Goal: Task Accomplishment & Management: Manage account settings

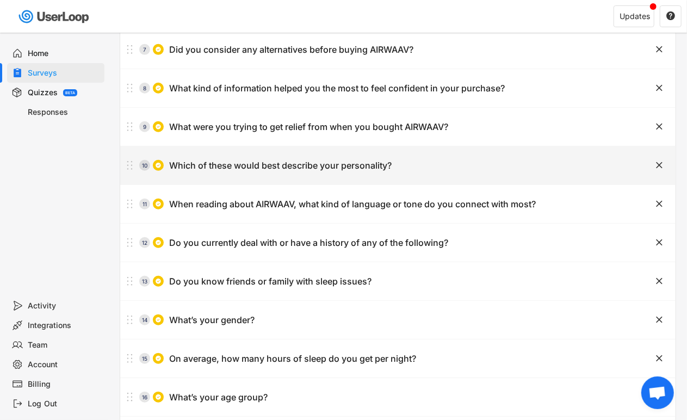
scroll to position [331, 0]
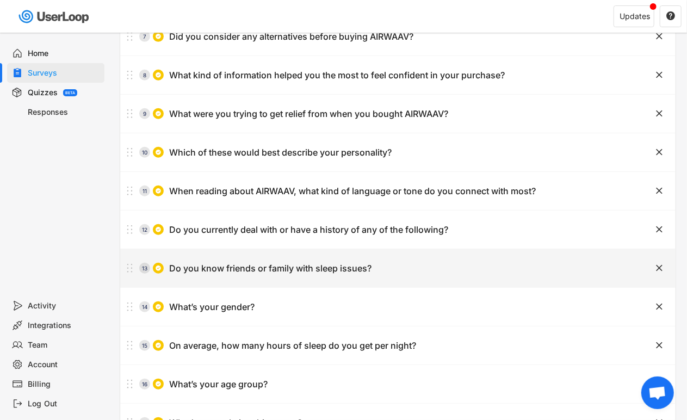
click at [314, 267] on div "Do you know friends or family with sleep issues?" at bounding box center [270, 268] width 202 height 11
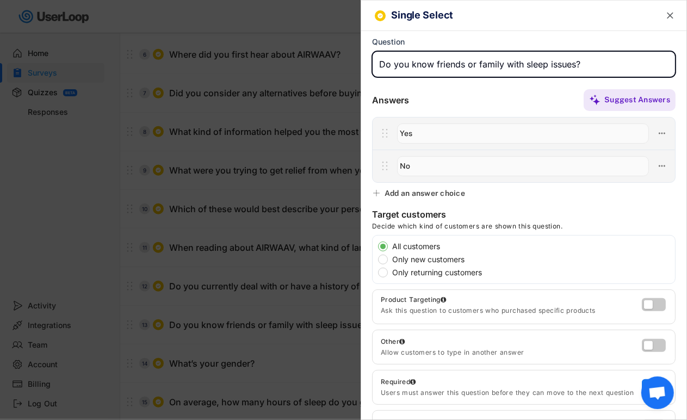
scroll to position [270, 0]
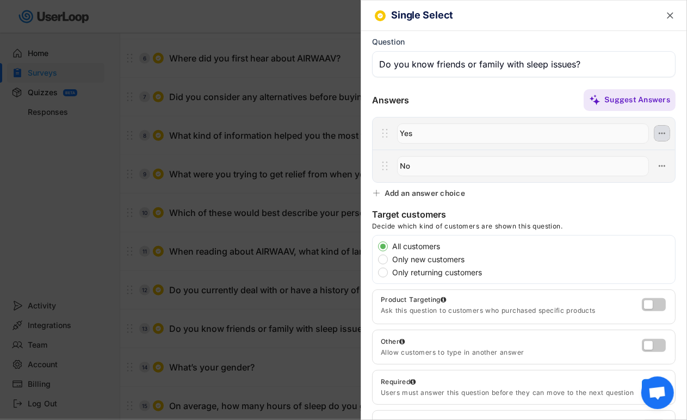
click at [657, 133] on icon at bounding box center [662, 133] width 10 height 10
click at [626, 148] on div "Edit Followup Question" at bounding box center [590, 152] width 103 height 10
click at [122, 67] on div at bounding box center [343, 210] width 687 height 420
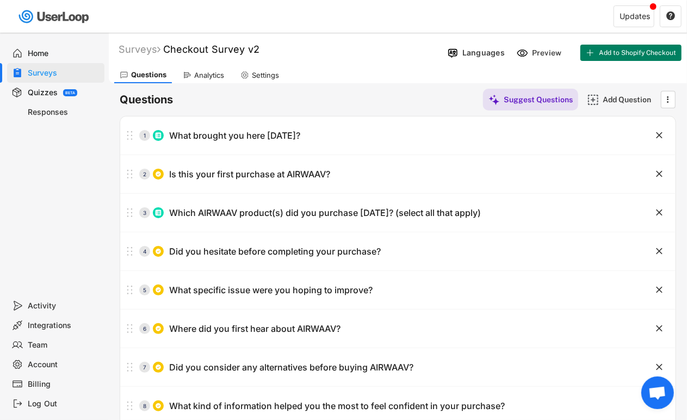
click at [215, 77] on div "Analytics" at bounding box center [209, 75] width 30 height 9
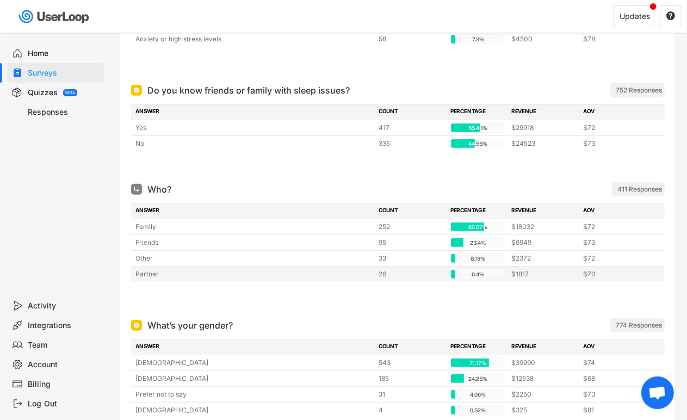
scroll to position [2238, 0]
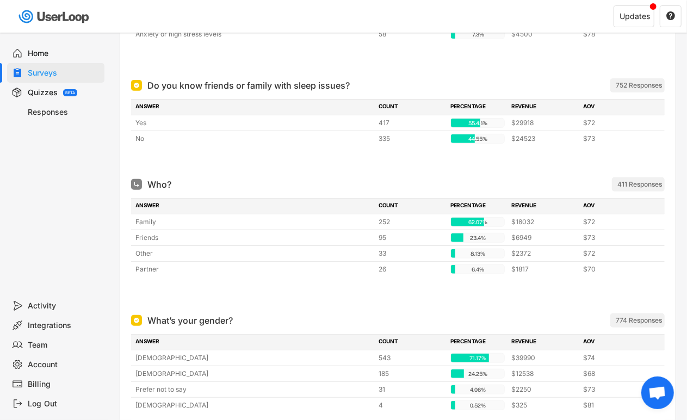
click at [158, 190] on div "Who?" at bounding box center [159, 184] width 24 height 13
click at [175, 191] on div "Who? ARCHIVED" at bounding box center [338, 184] width 414 height 13
drag, startPoint x: 175, startPoint y: 192, endPoint x: 150, endPoint y: 191, distance: 25.6
click at [150, 191] on div "Who? ARCHIVED" at bounding box center [338, 184] width 414 height 13
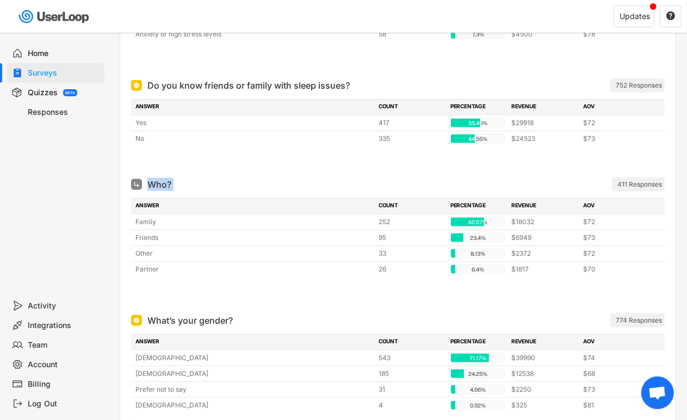
copy div "Who? ARCHIVED"
